Goal: Task Accomplishment & Management: Use online tool/utility

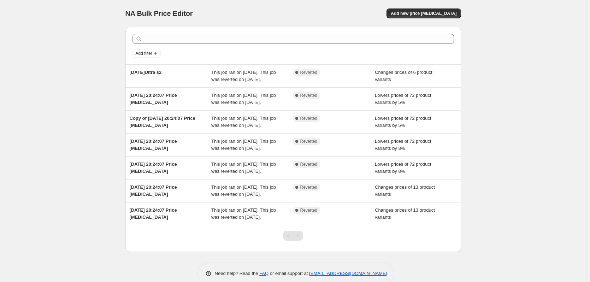
drag, startPoint x: 533, startPoint y: 117, endPoint x: 526, endPoint y: 119, distance: 7.8
click at [532, 118] on div "NA Bulk Price Editor. This page is ready NA Bulk Price Editor Add new price [ME…" at bounding box center [293, 147] width 586 height 295
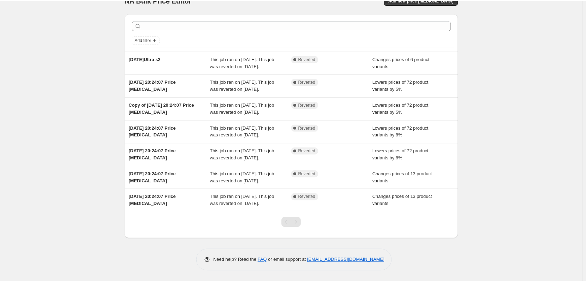
scroll to position [48, 0]
click at [534, 115] on div "NA Bulk Price Editor. This page is ready NA Bulk Price Editor Add new price [ME…" at bounding box center [293, 134] width 586 height 295
click at [51, 49] on div "NA Bulk Price Editor. This page is ready NA Bulk Price Editor Add new price [ME…" at bounding box center [293, 134] width 586 height 295
